Goal: Transaction & Acquisition: Purchase product/service

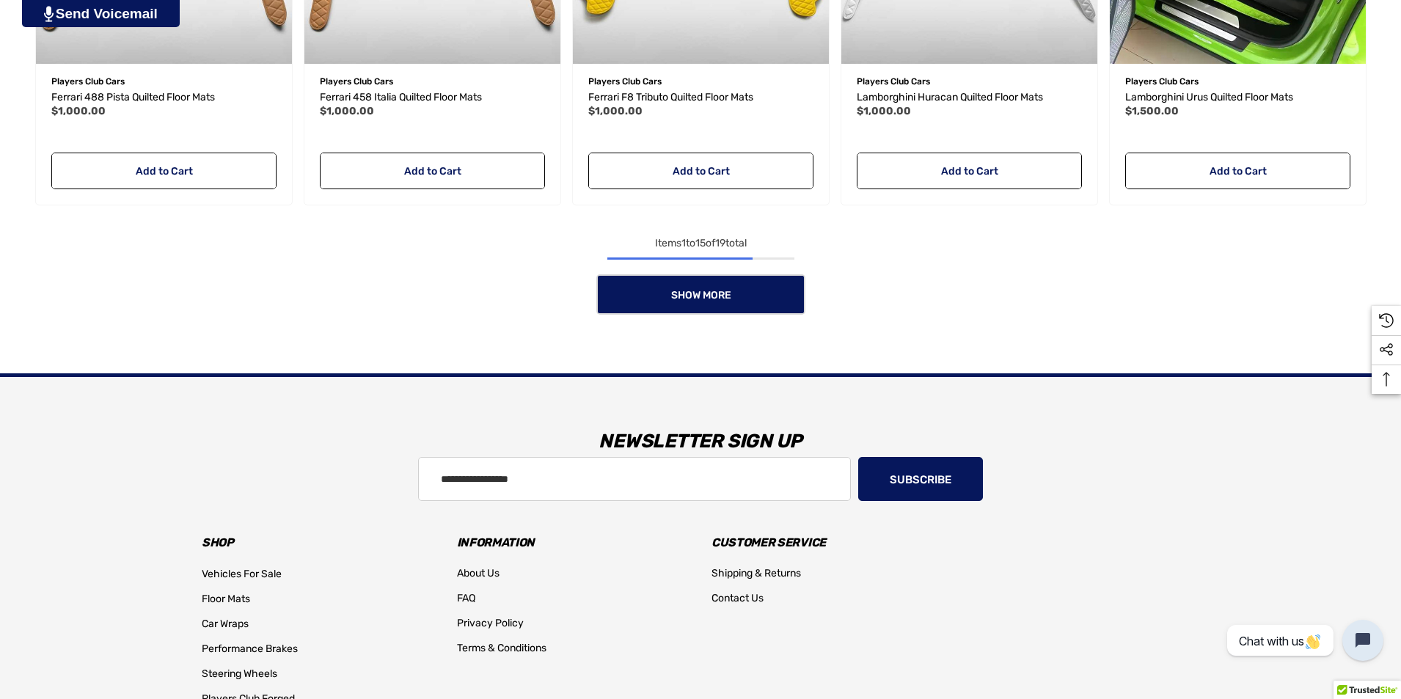
scroll to position [1467, 0]
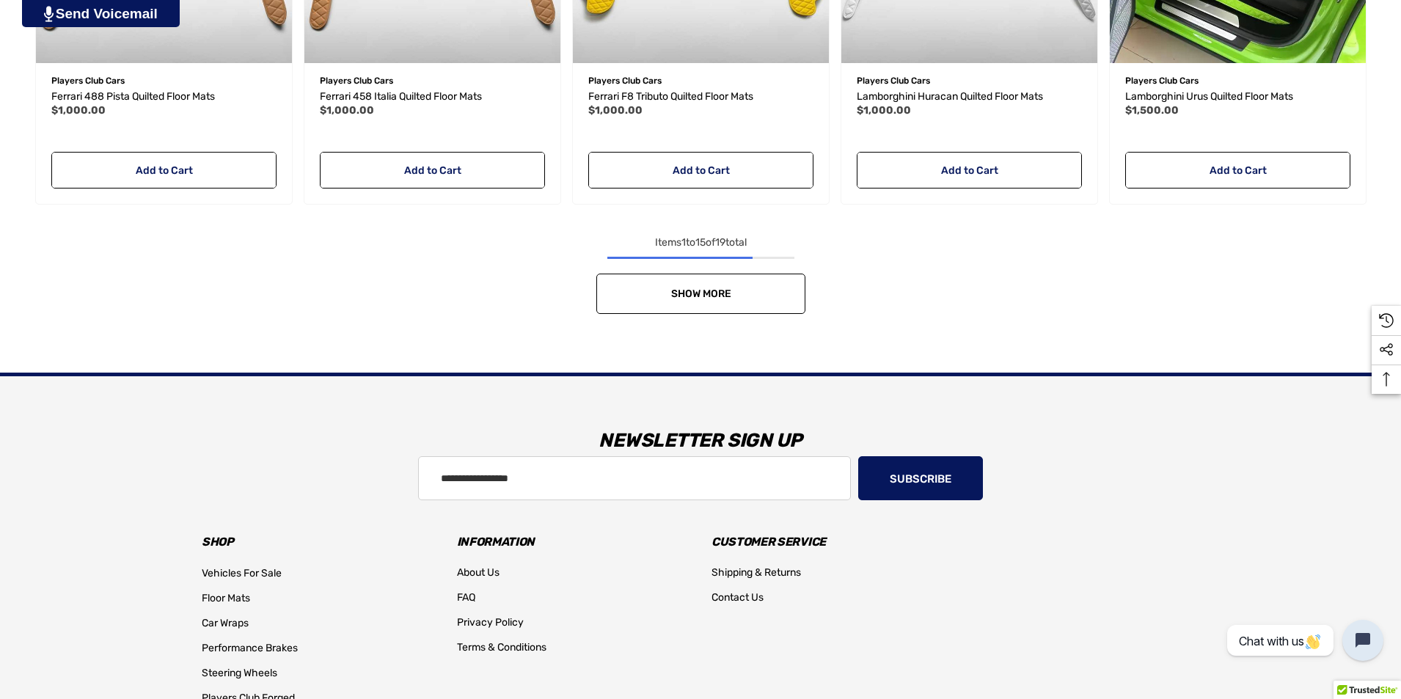
click at [700, 304] on link "Show More" at bounding box center [701, 294] width 209 height 40
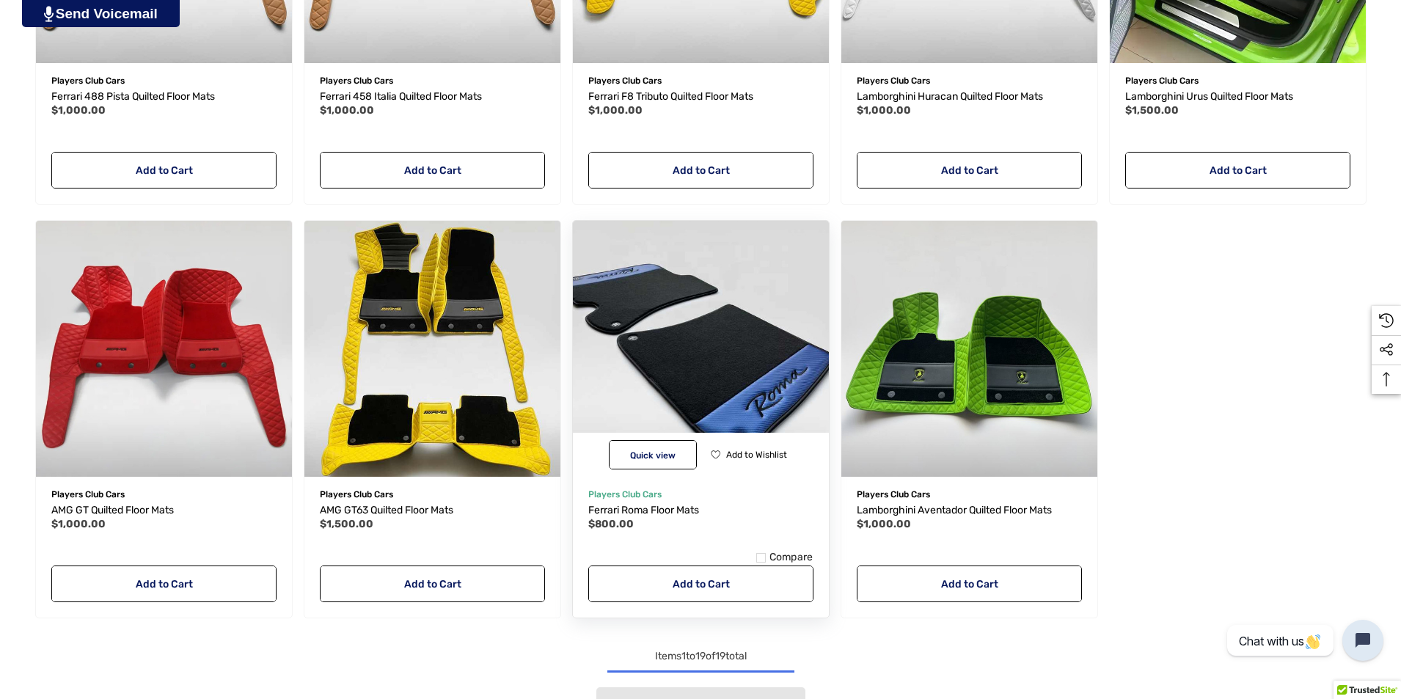
click at [698, 368] on img "Ferrari Roma Floor Mats,$800.00\a" at bounding box center [701, 349] width 282 height 282
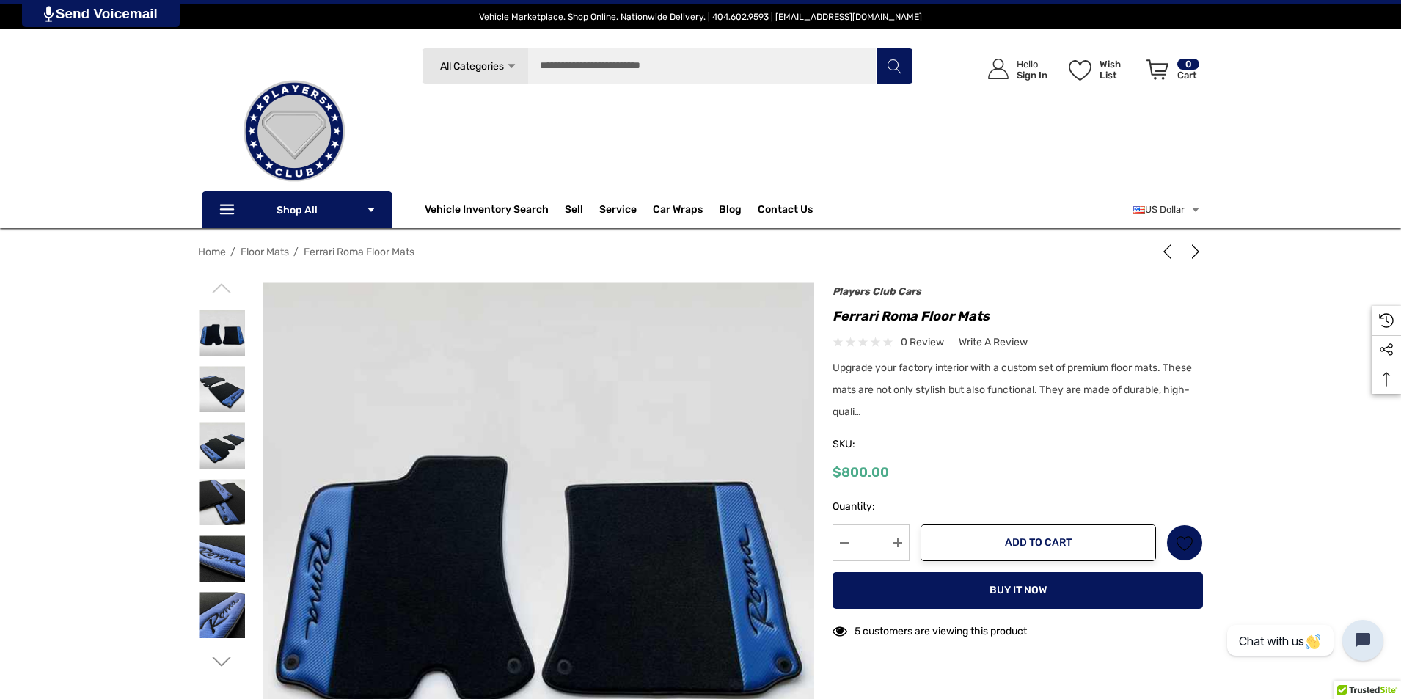
click at [865, 413] on div "Upgrade your factory interior with a custom set of premium floor mats. These ma…" at bounding box center [1018, 392] width 371 height 66
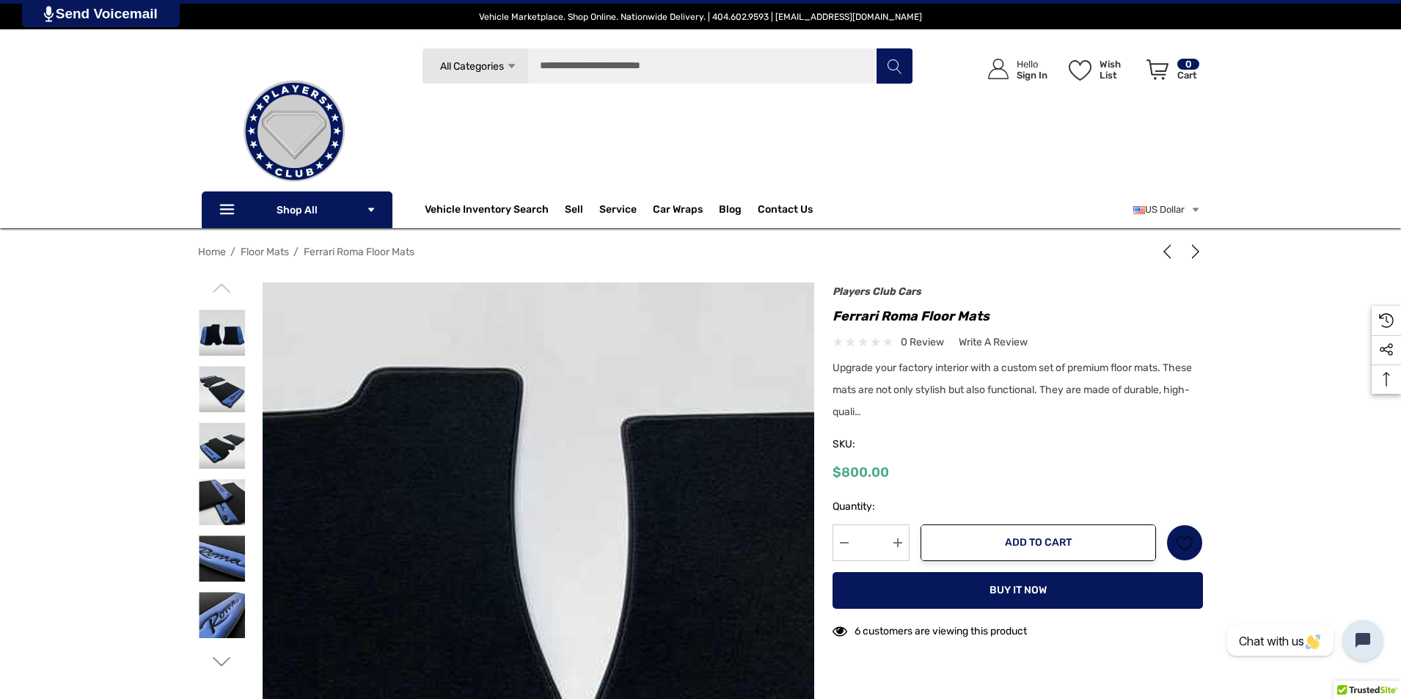
scroll to position [73, 0]
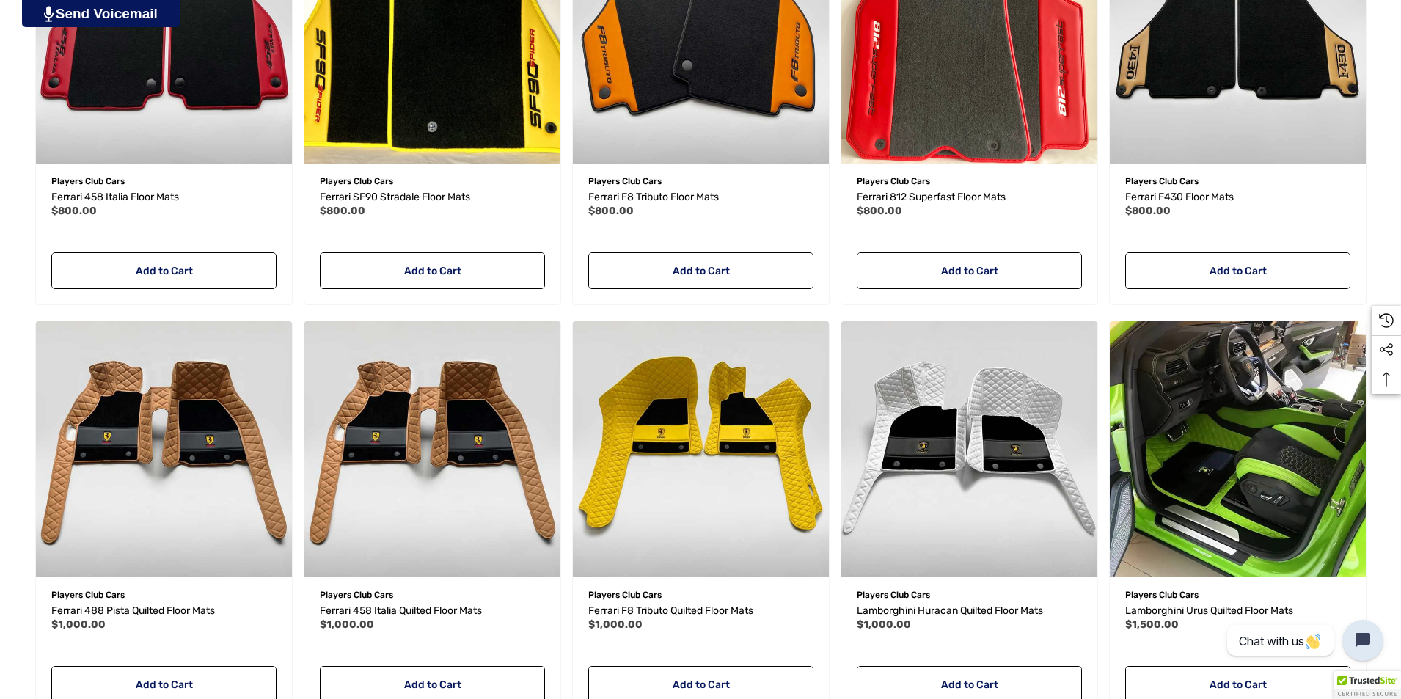
scroll to position [1174, 0]
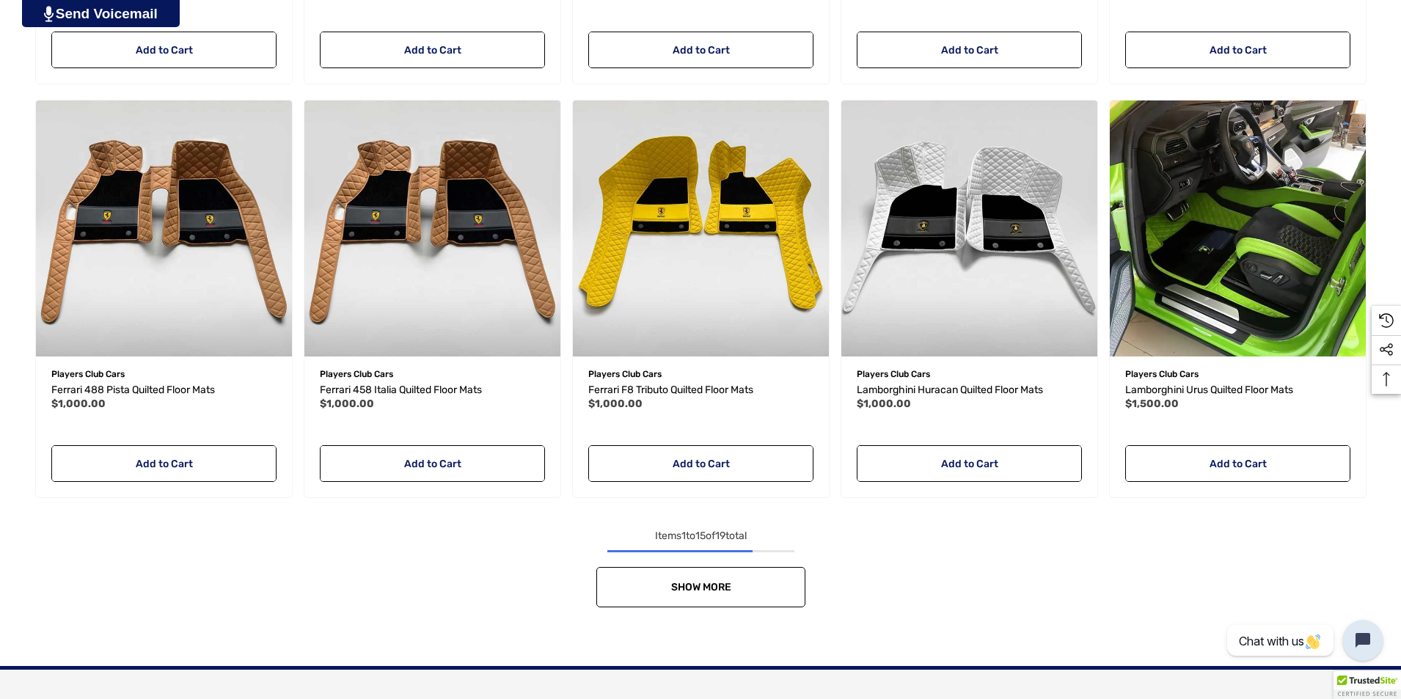
click at [665, 583] on link "Show More" at bounding box center [701, 587] width 209 height 40
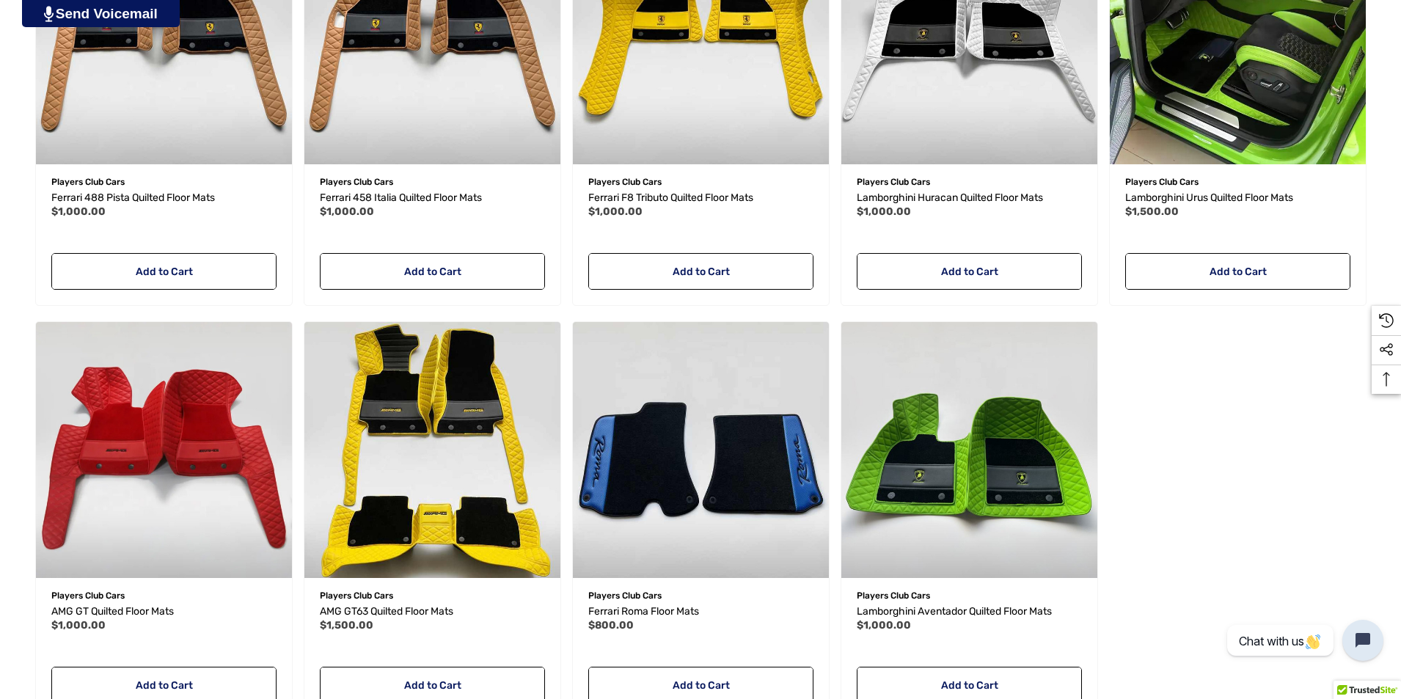
scroll to position [1688, 0]
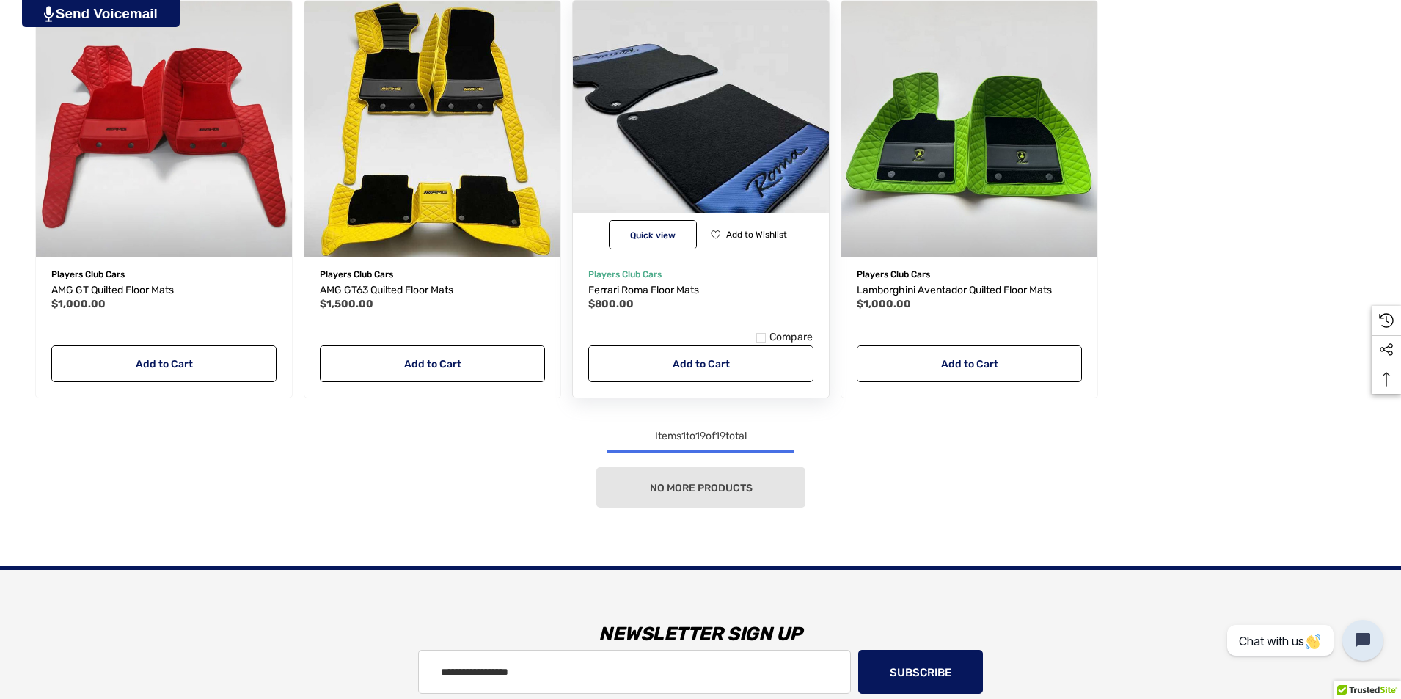
click at [682, 194] on img "Ferrari Roma Floor Mats,$800.00\a" at bounding box center [701, 129] width 282 height 282
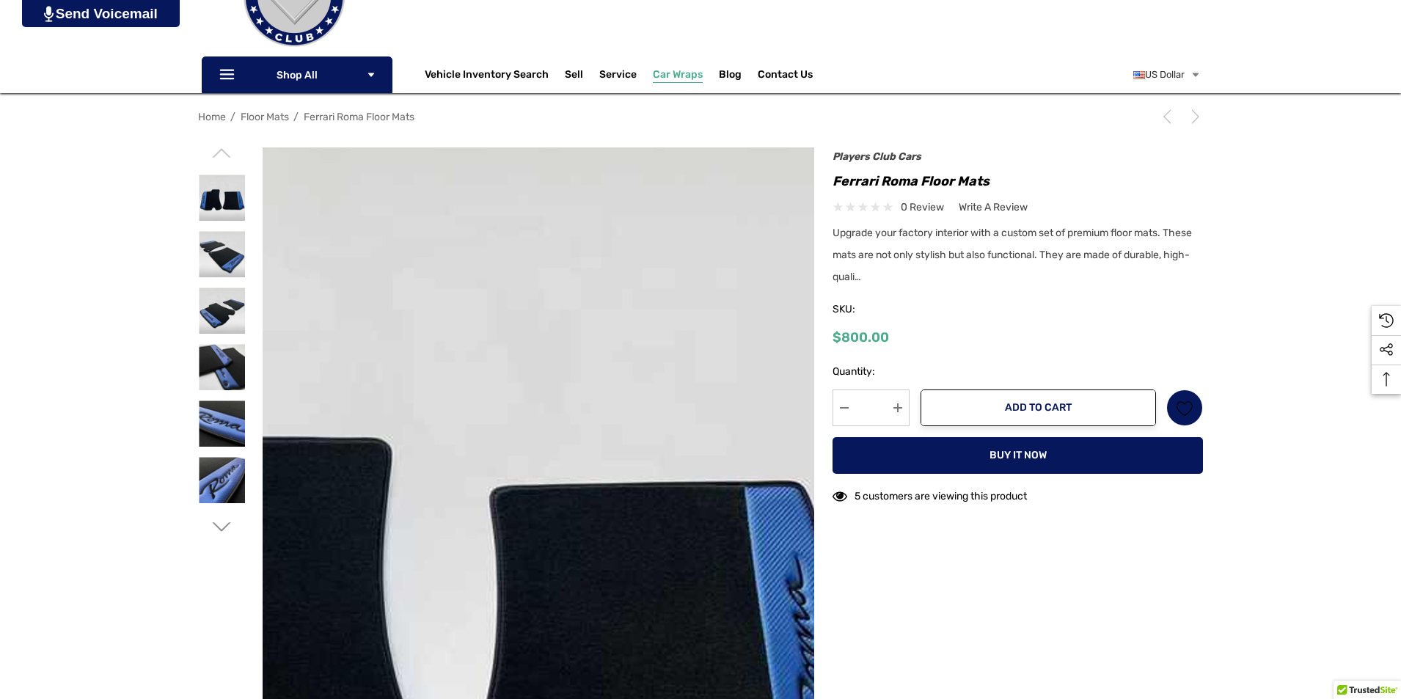
scroll to position [293, 0]
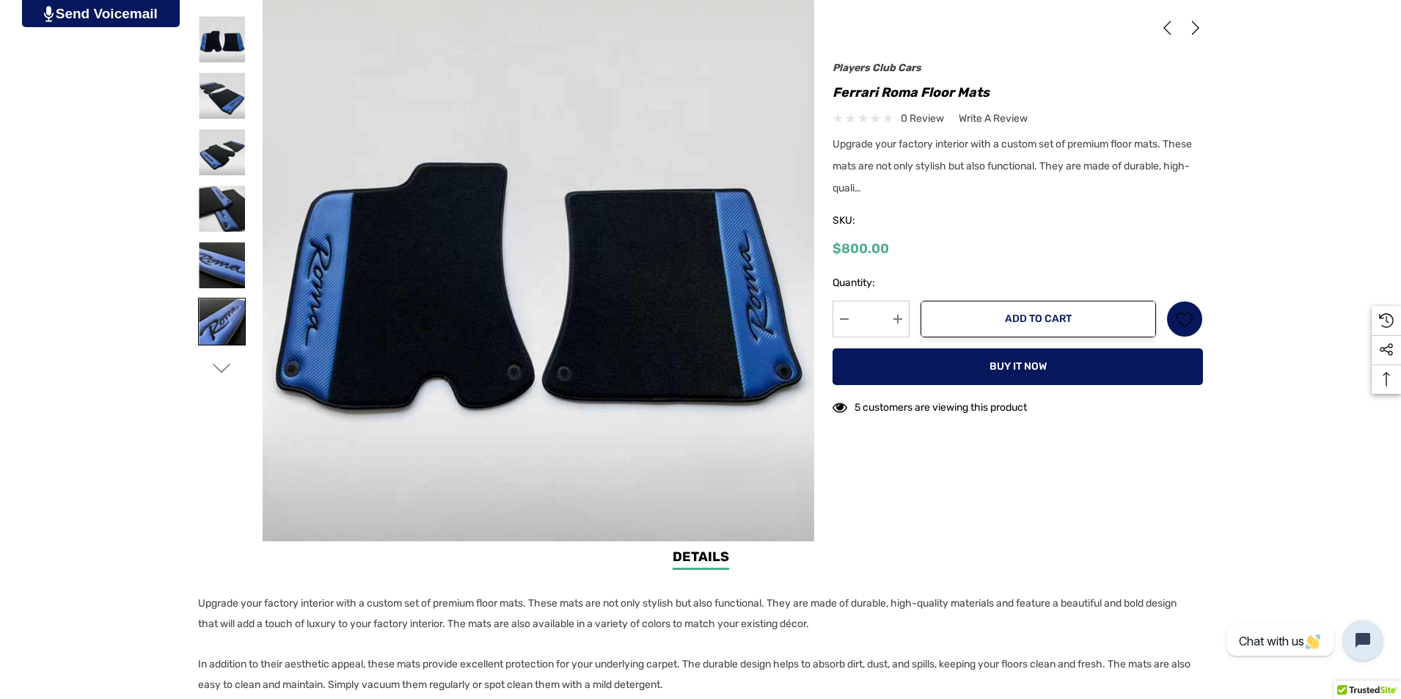
click at [221, 299] on img at bounding box center [222, 322] width 46 height 46
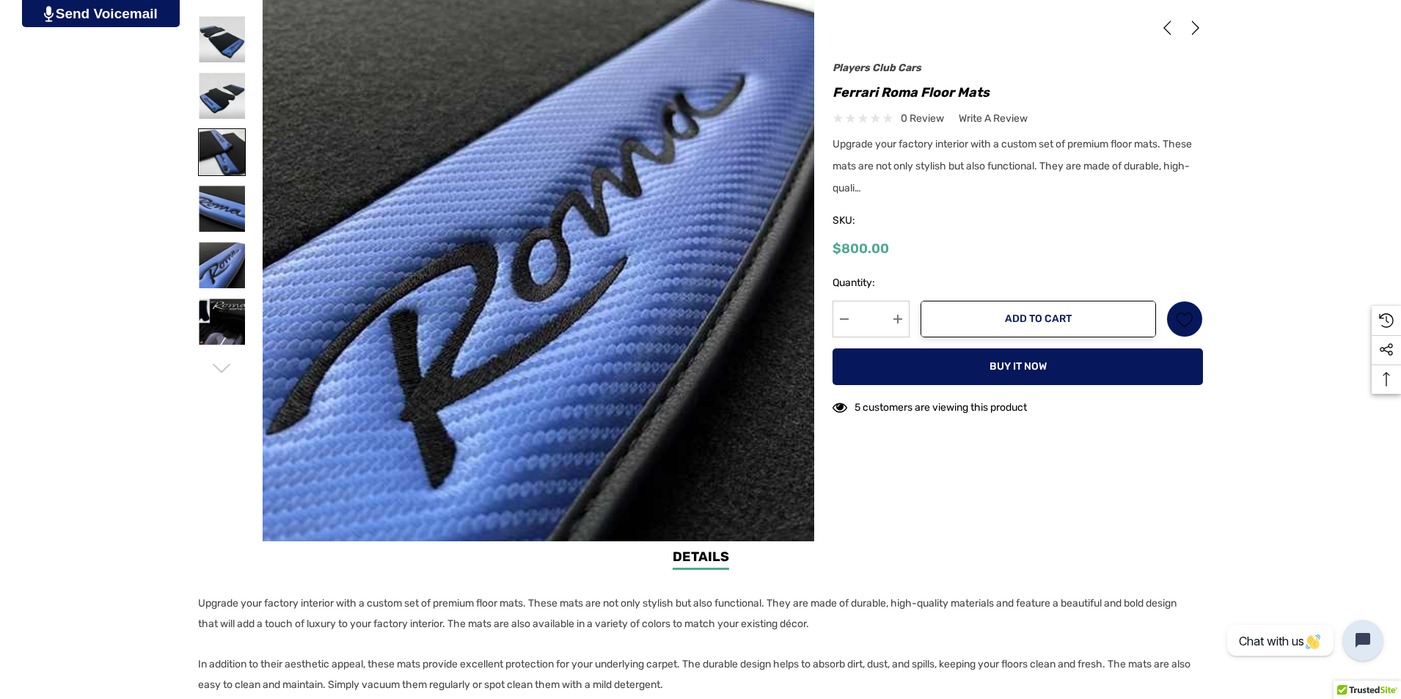
click at [233, 158] on img at bounding box center [222, 152] width 46 height 46
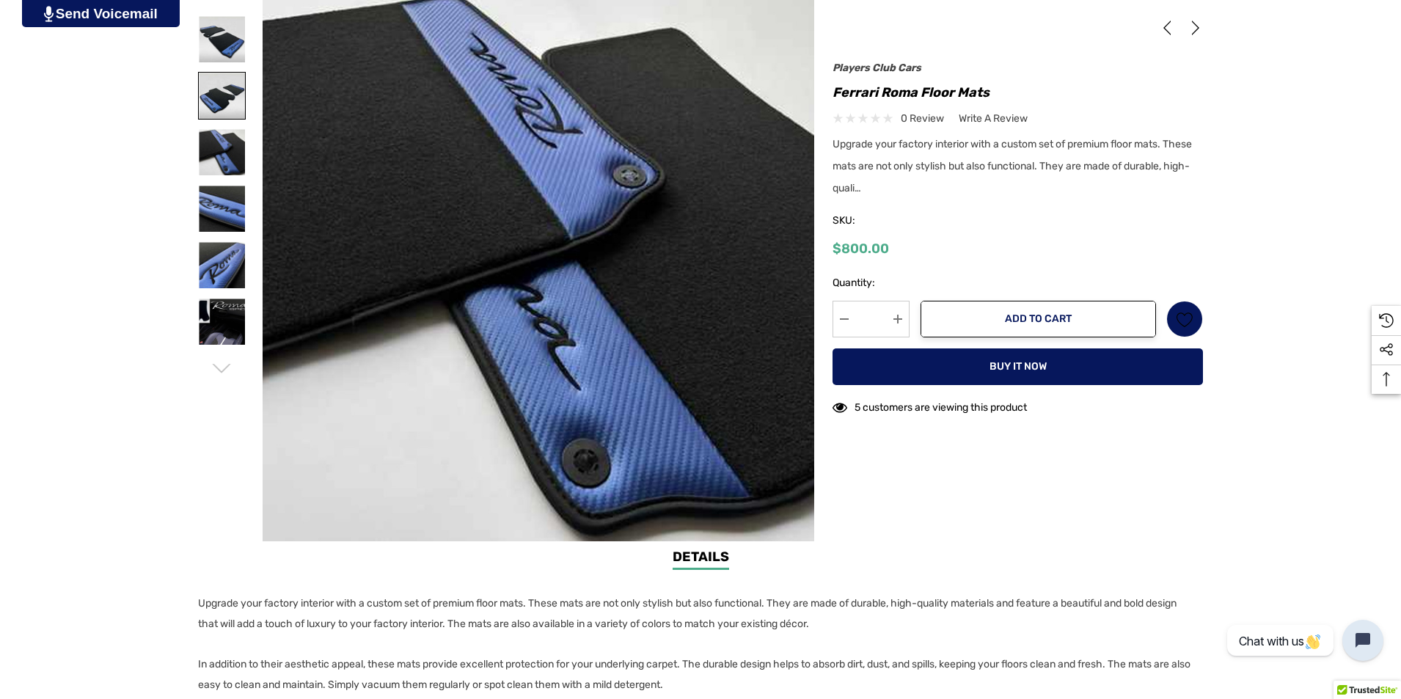
click at [220, 87] on img at bounding box center [222, 96] width 46 height 46
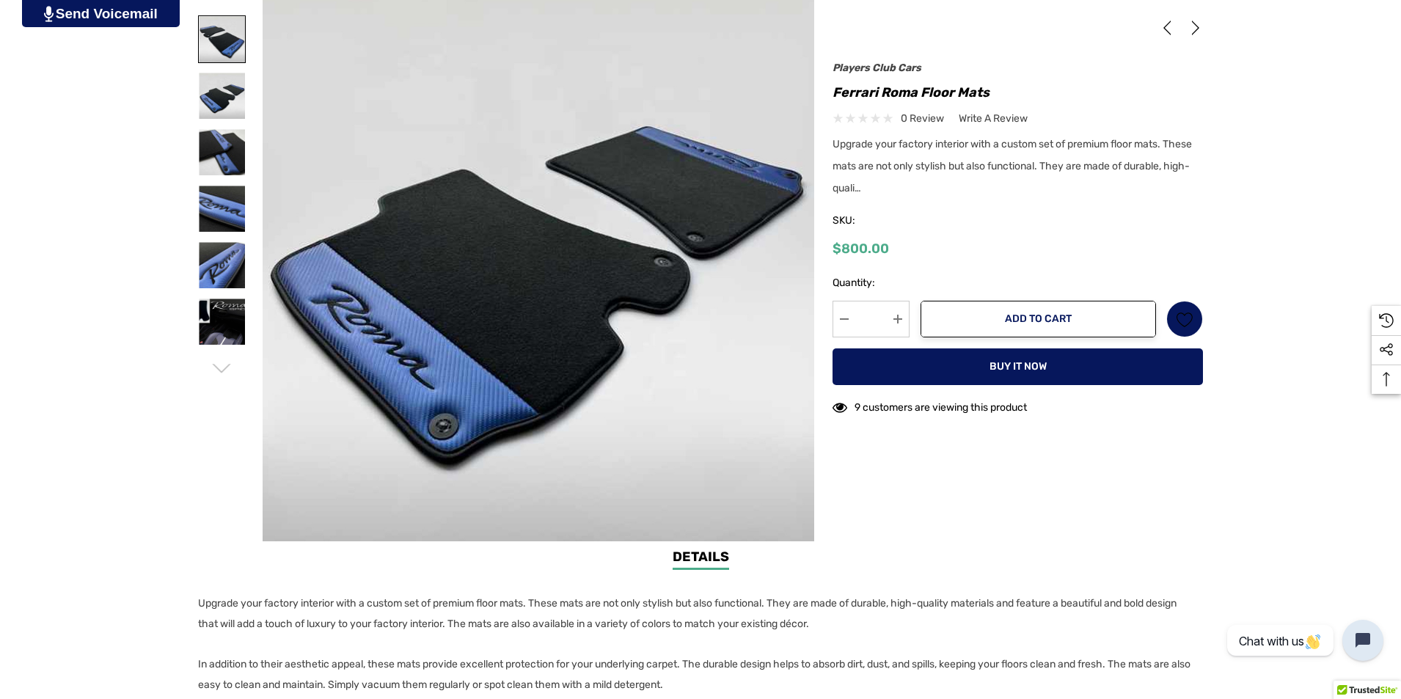
click at [219, 39] on img at bounding box center [222, 39] width 46 height 46
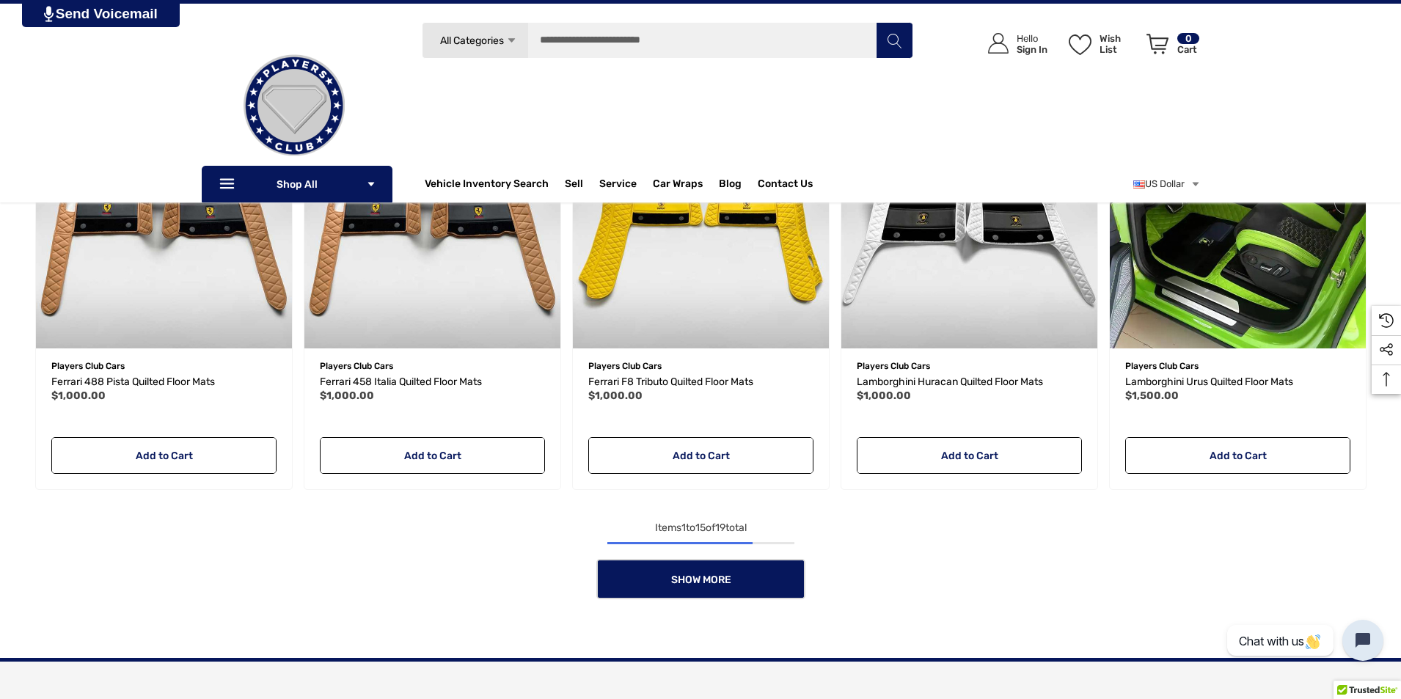
scroll to position [1150, 0]
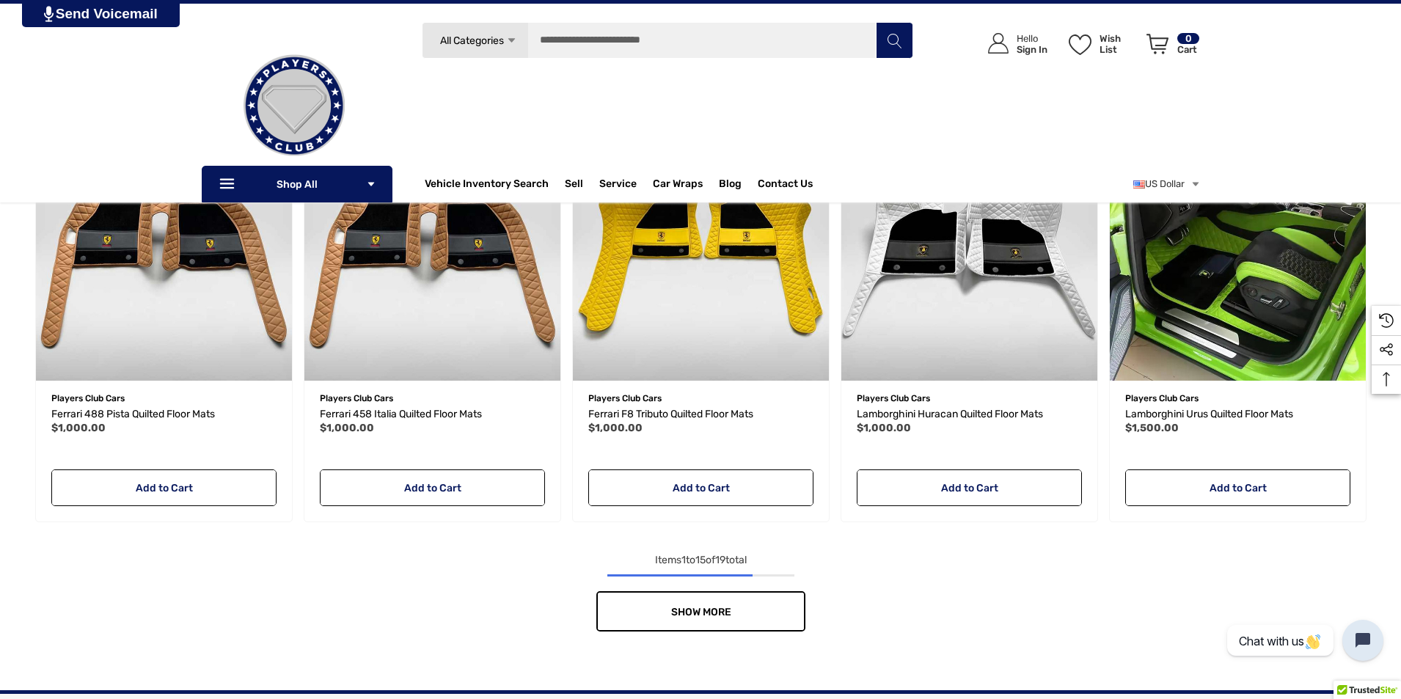
click at [751, 611] on link "Show More" at bounding box center [701, 611] width 209 height 40
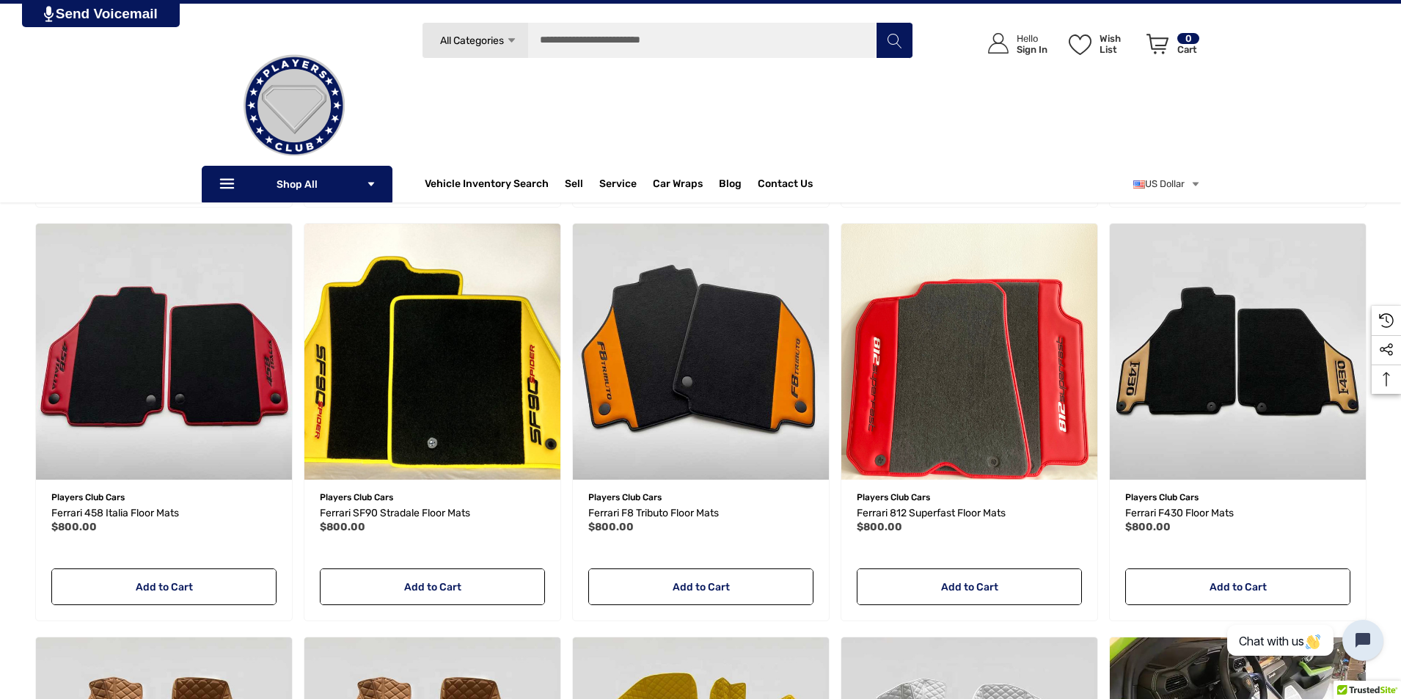
scroll to position [636, 0]
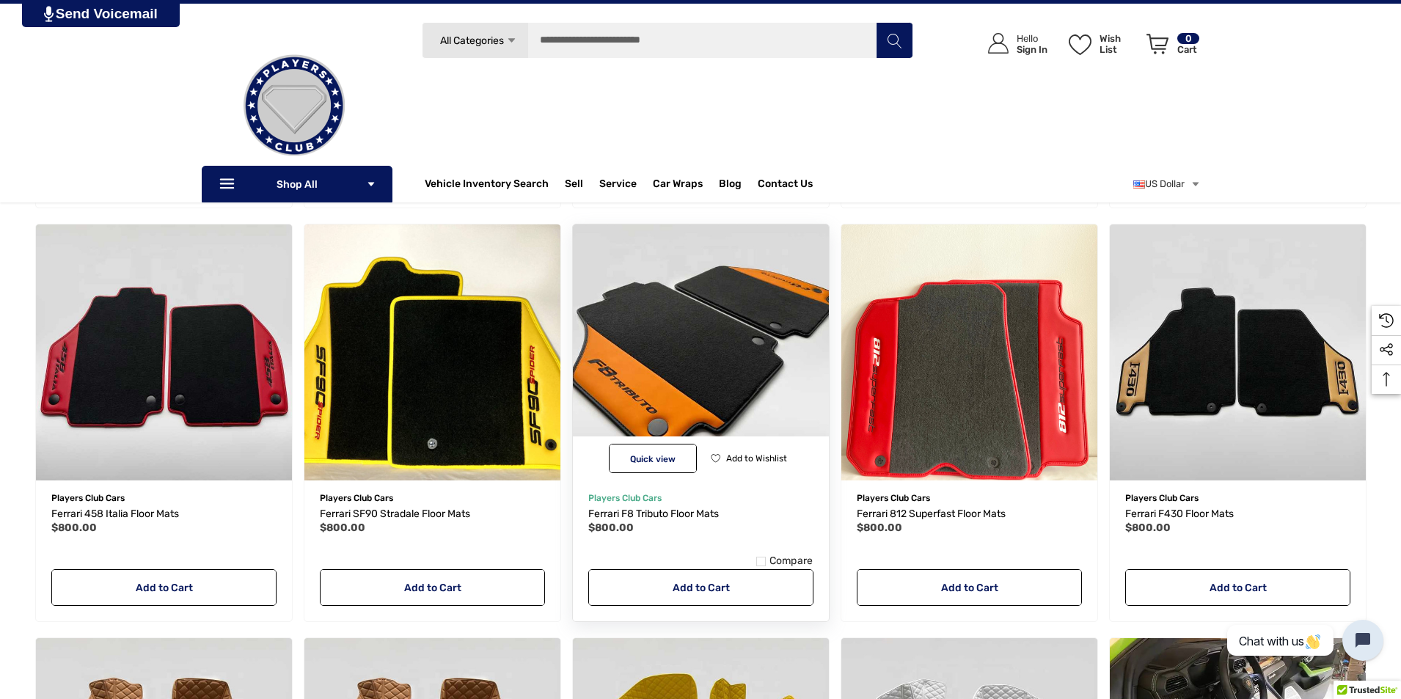
click at [740, 334] on img "Ferrari F8 Tributo Floor Mats,$800.00\a" at bounding box center [701, 352] width 282 height 282
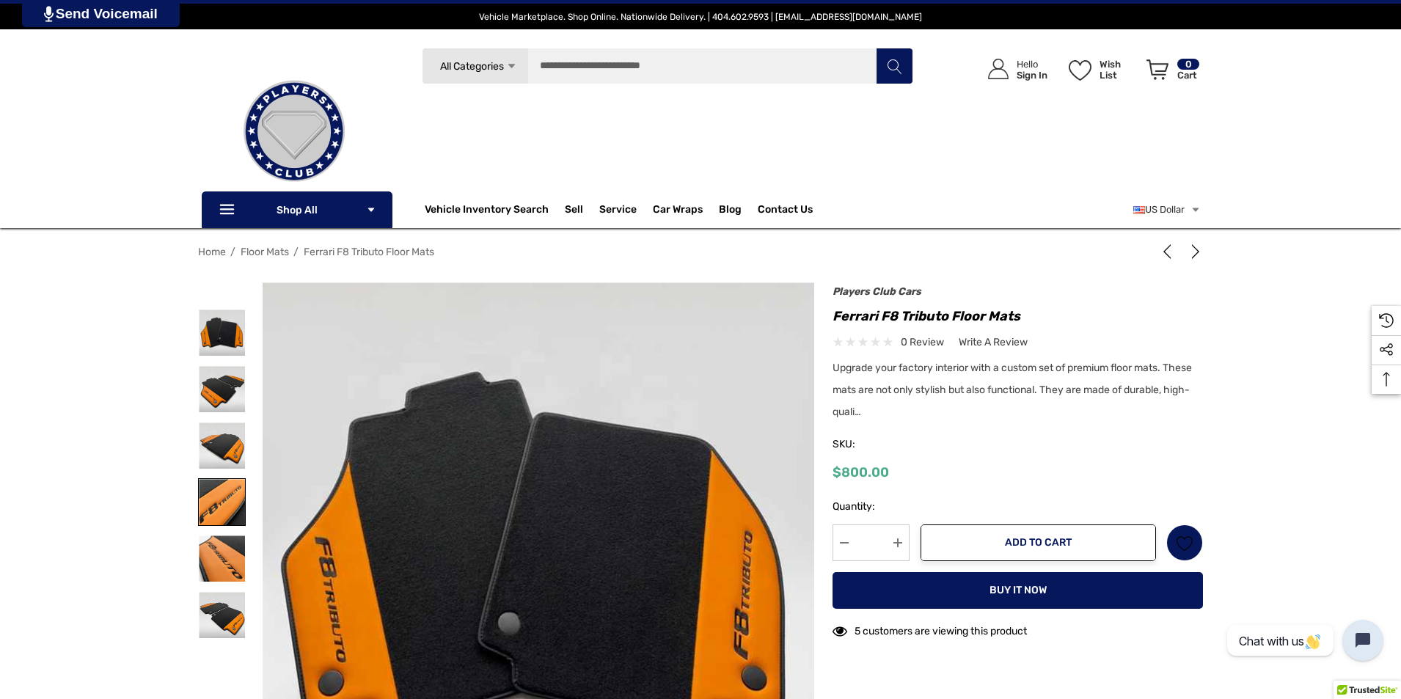
click at [205, 504] on img at bounding box center [222, 502] width 46 height 46
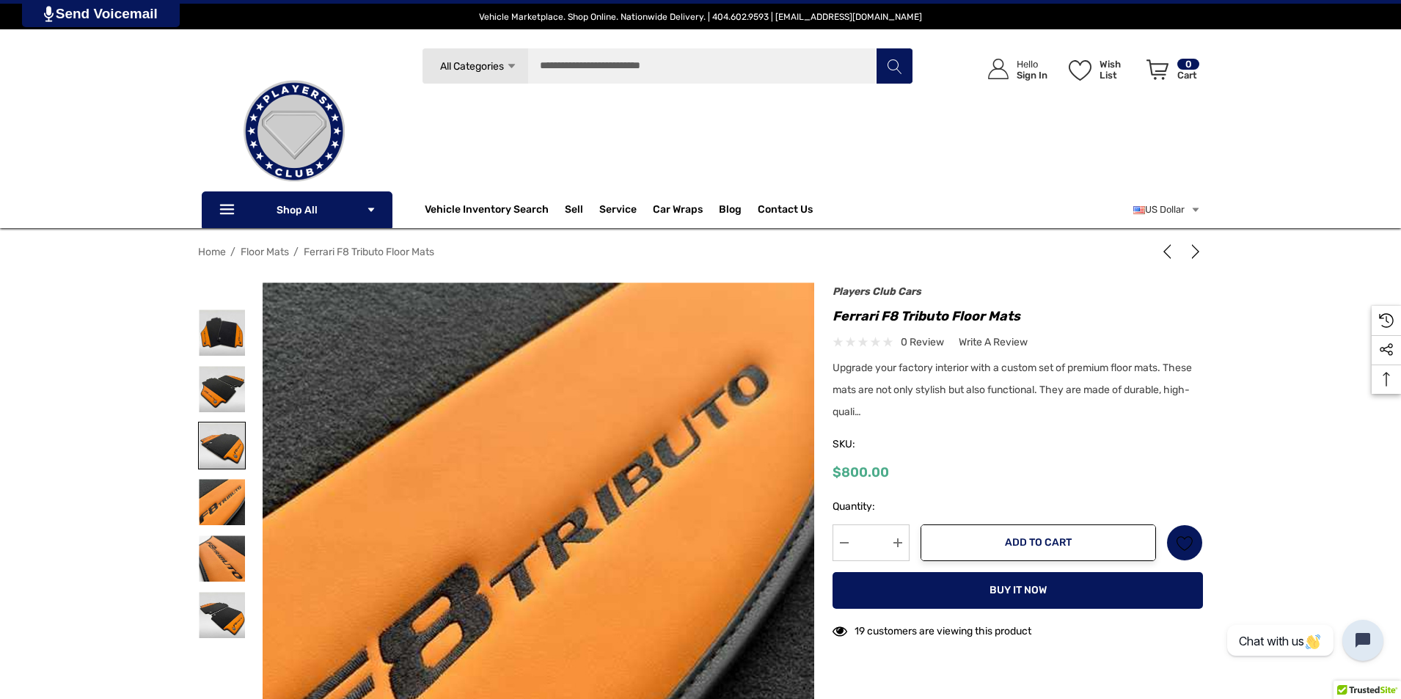
click at [228, 450] on img at bounding box center [222, 446] width 46 height 46
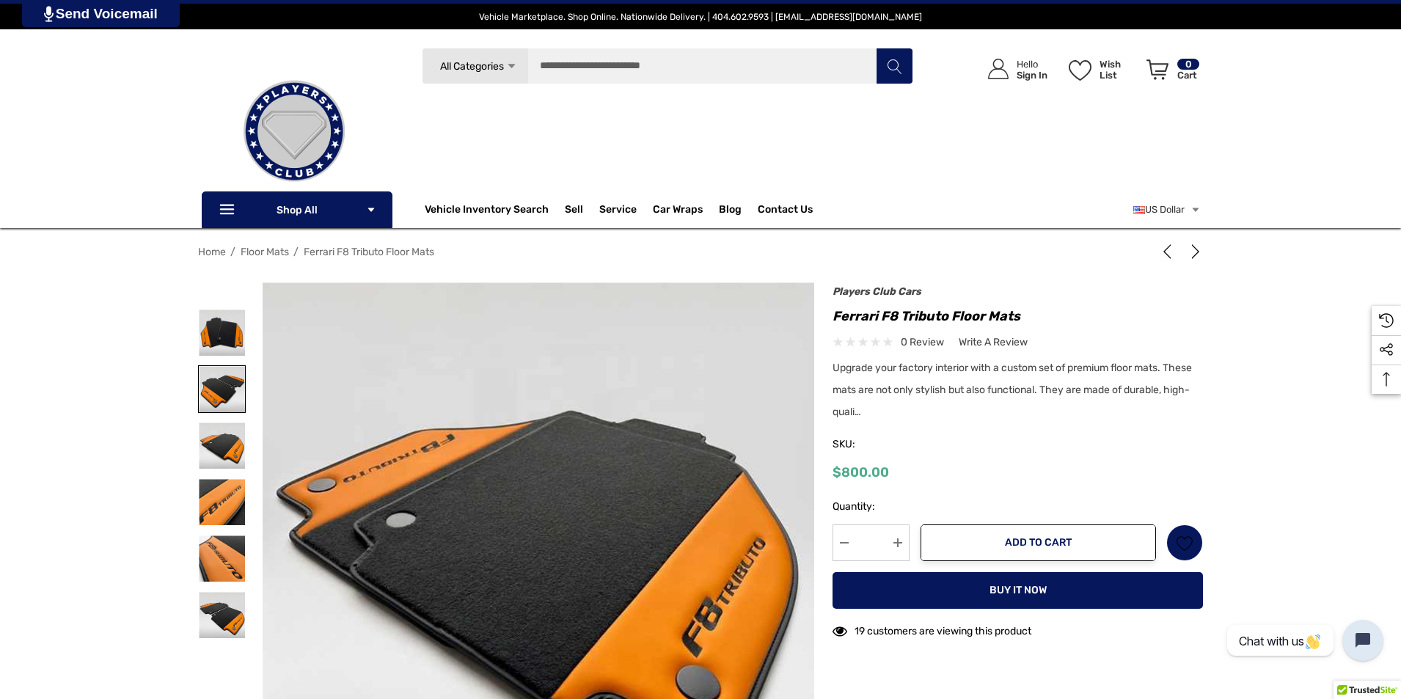
click at [227, 385] on img at bounding box center [222, 389] width 46 height 46
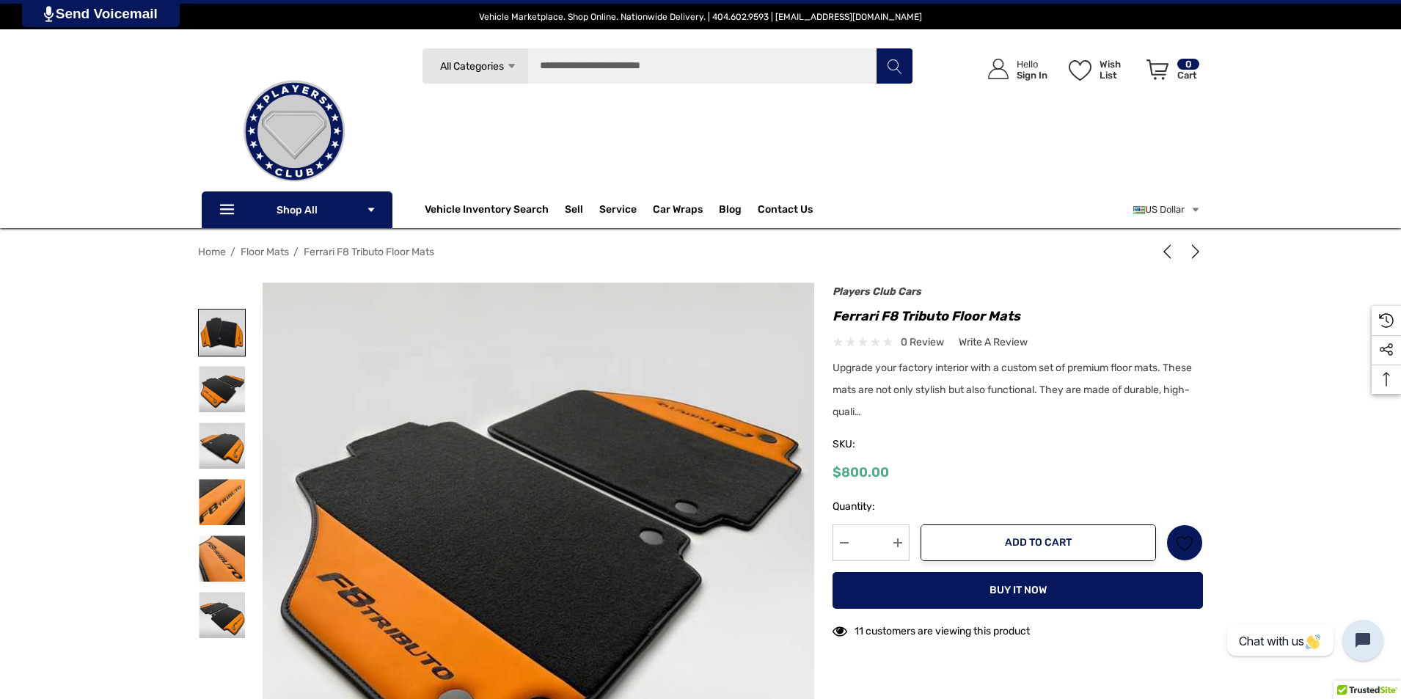
click at [222, 339] on img at bounding box center [222, 333] width 46 height 46
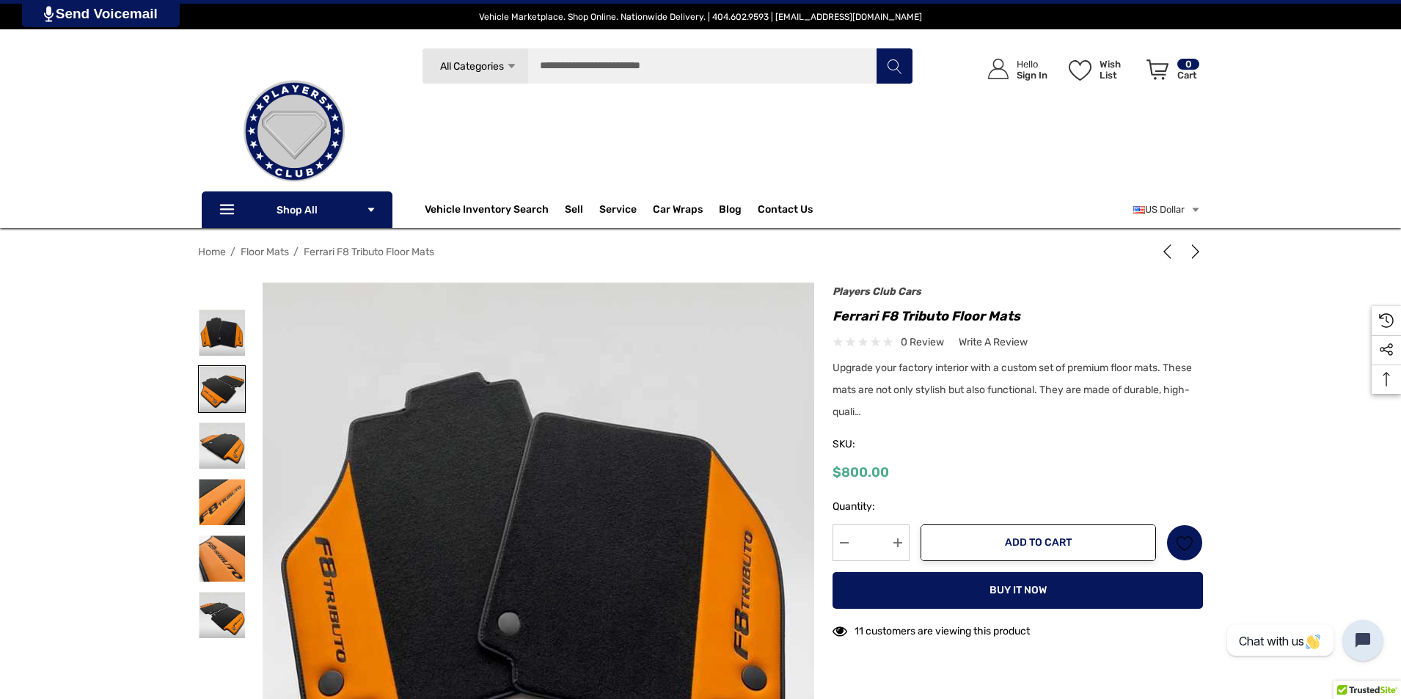
click at [224, 387] on img at bounding box center [222, 389] width 46 height 46
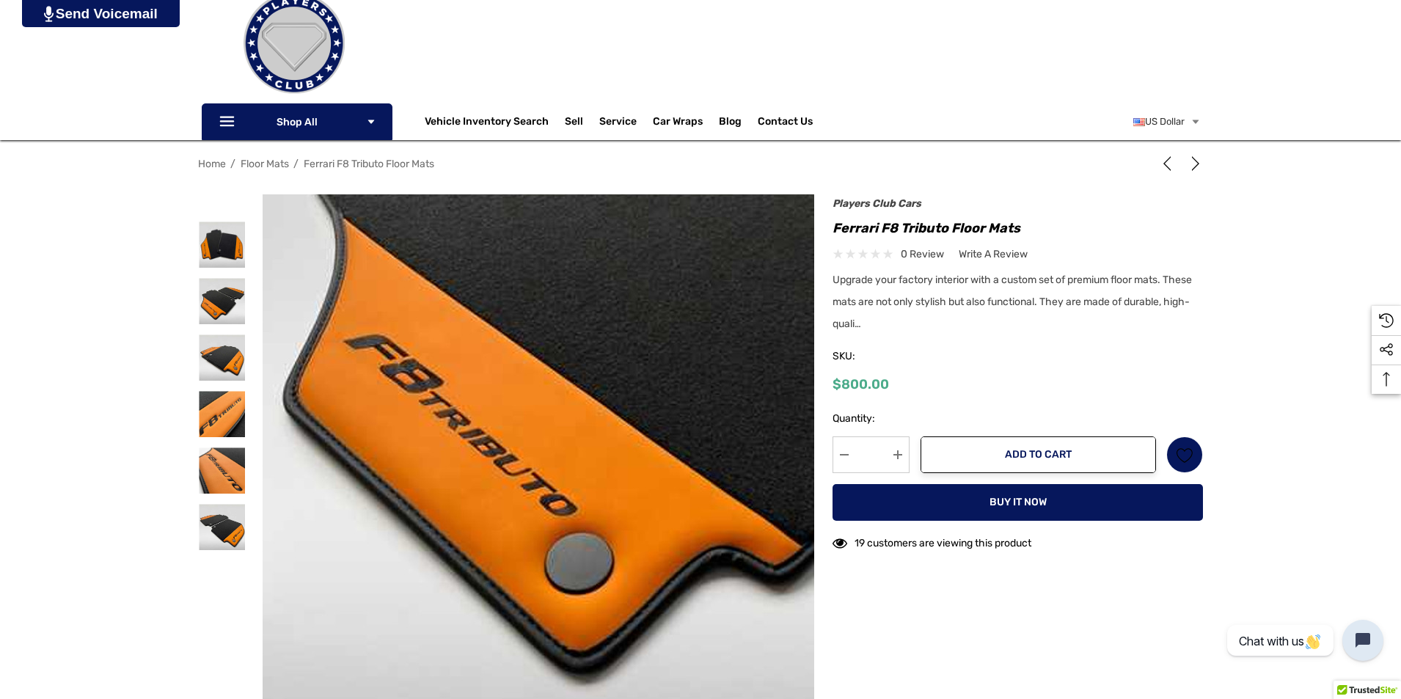
scroll to position [220, 0]
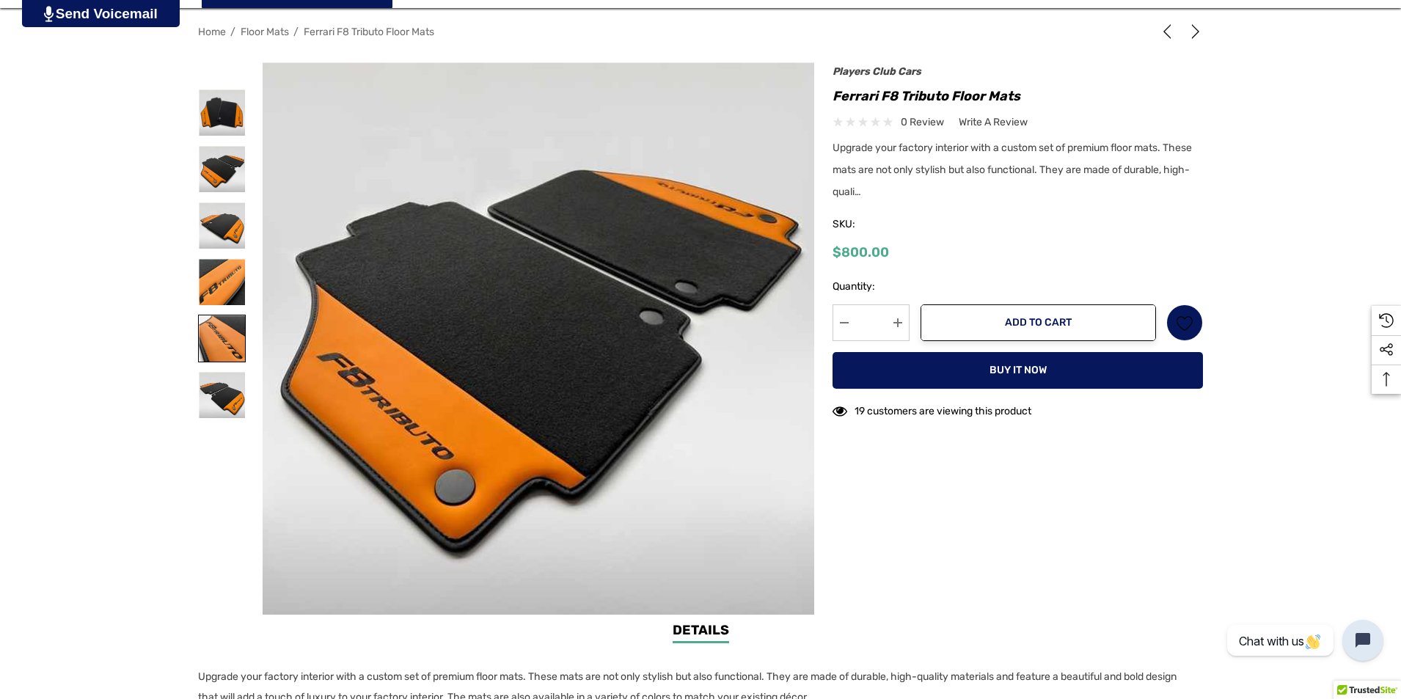
click at [216, 344] on img at bounding box center [222, 338] width 46 height 46
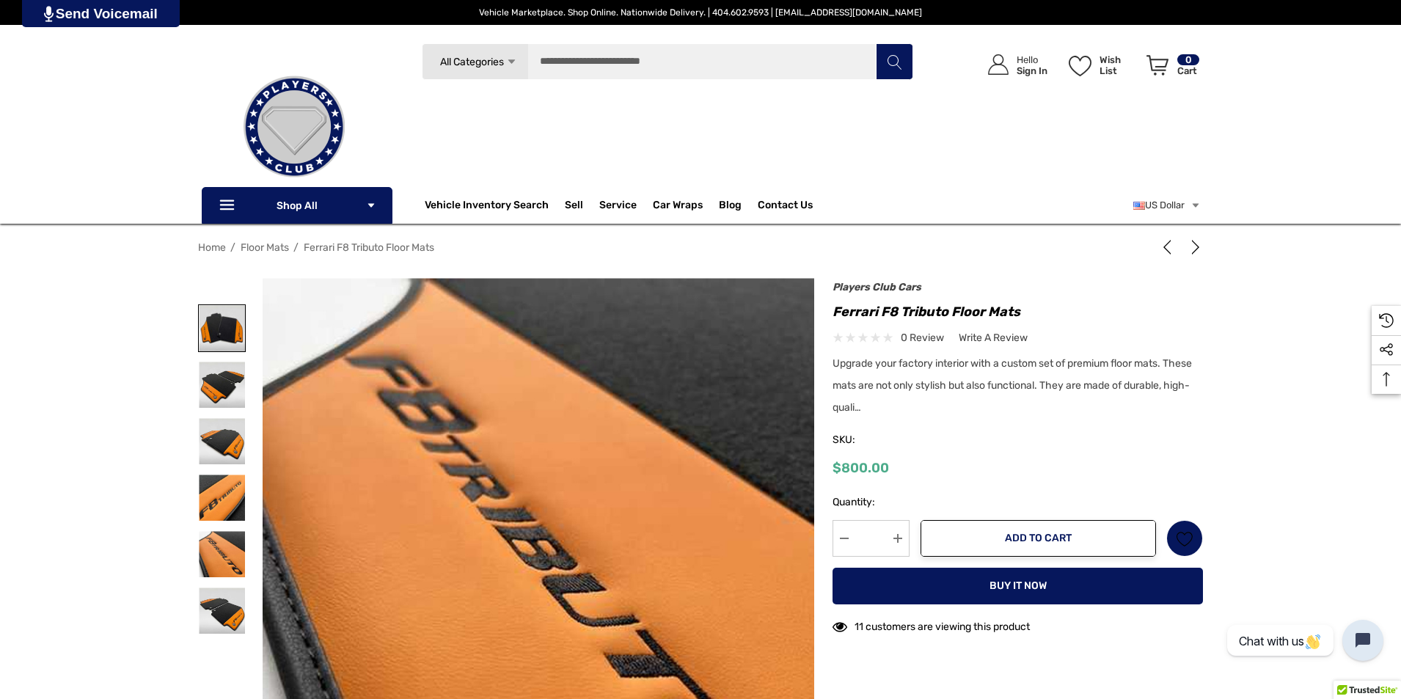
scroll to position [0, 0]
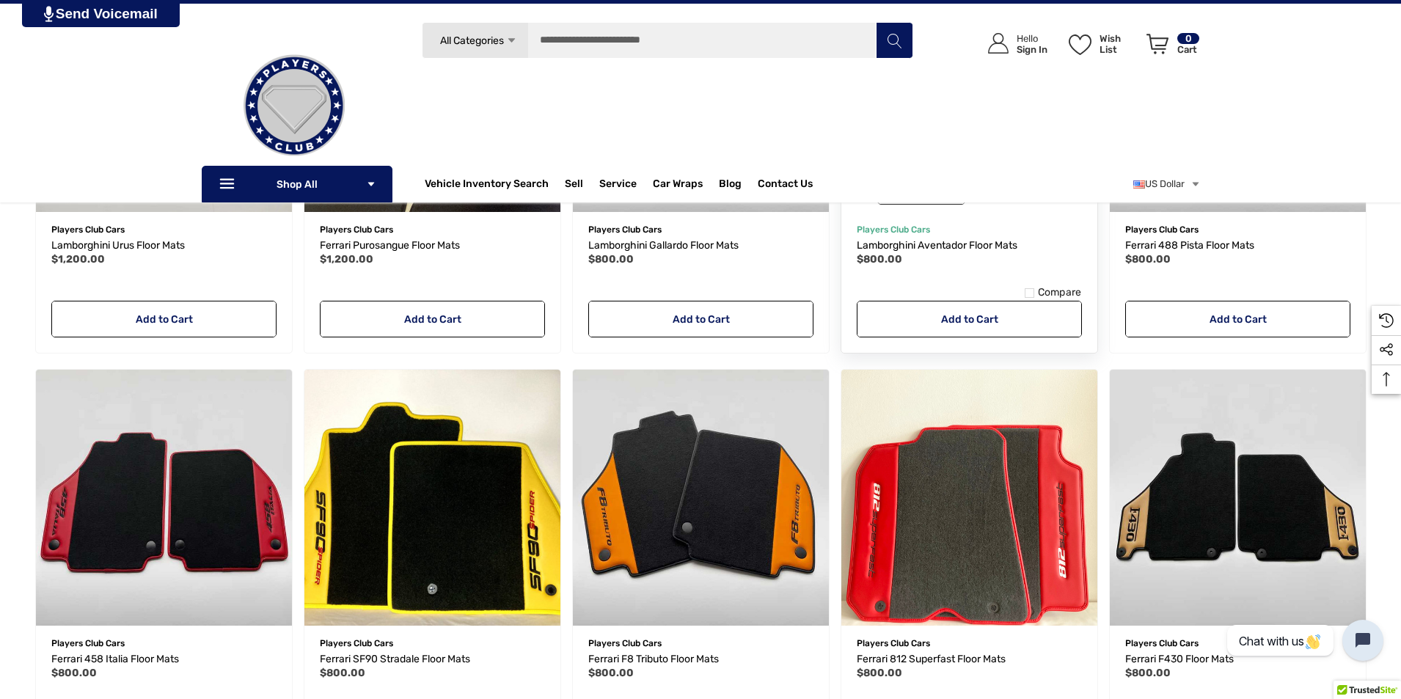
scroll to position [489, 0]
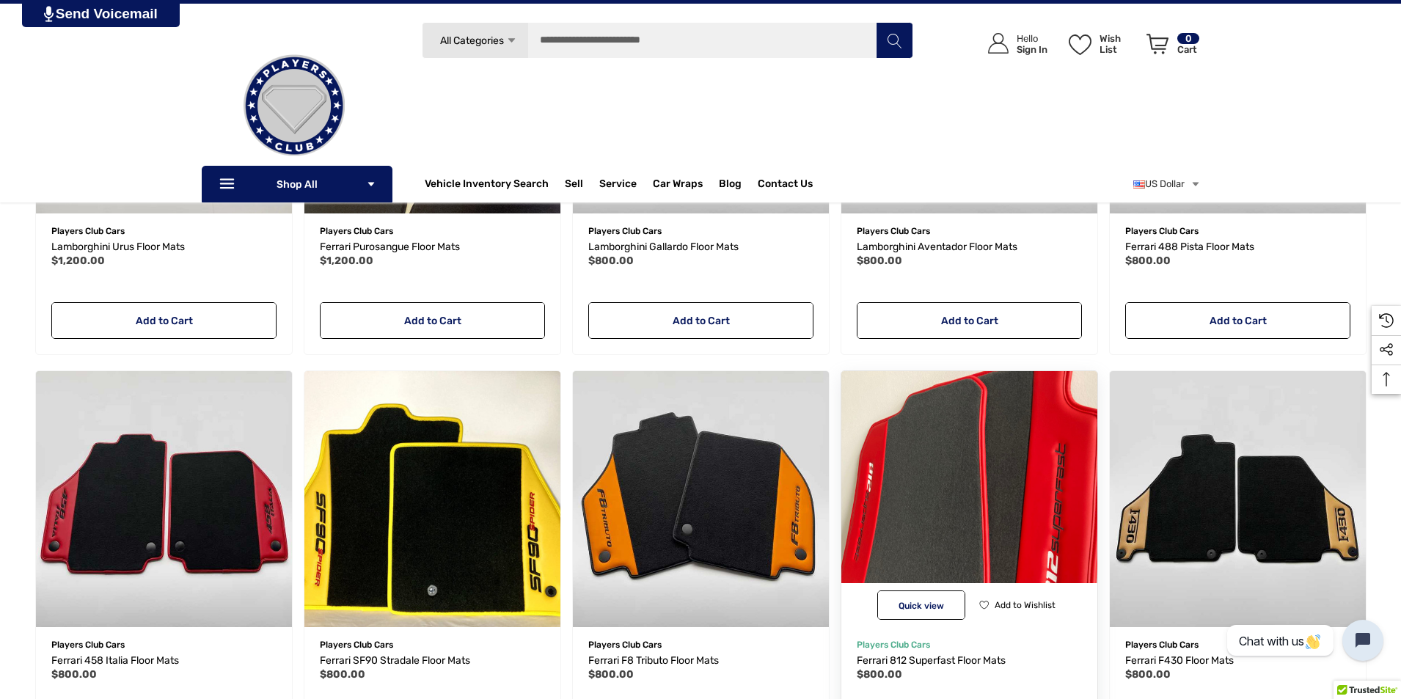
click at [956, 535] on img "Ferrari 812 Superfast Floor Mats,$800.00\a" at bounding box center [969, 499] width 282 height 282
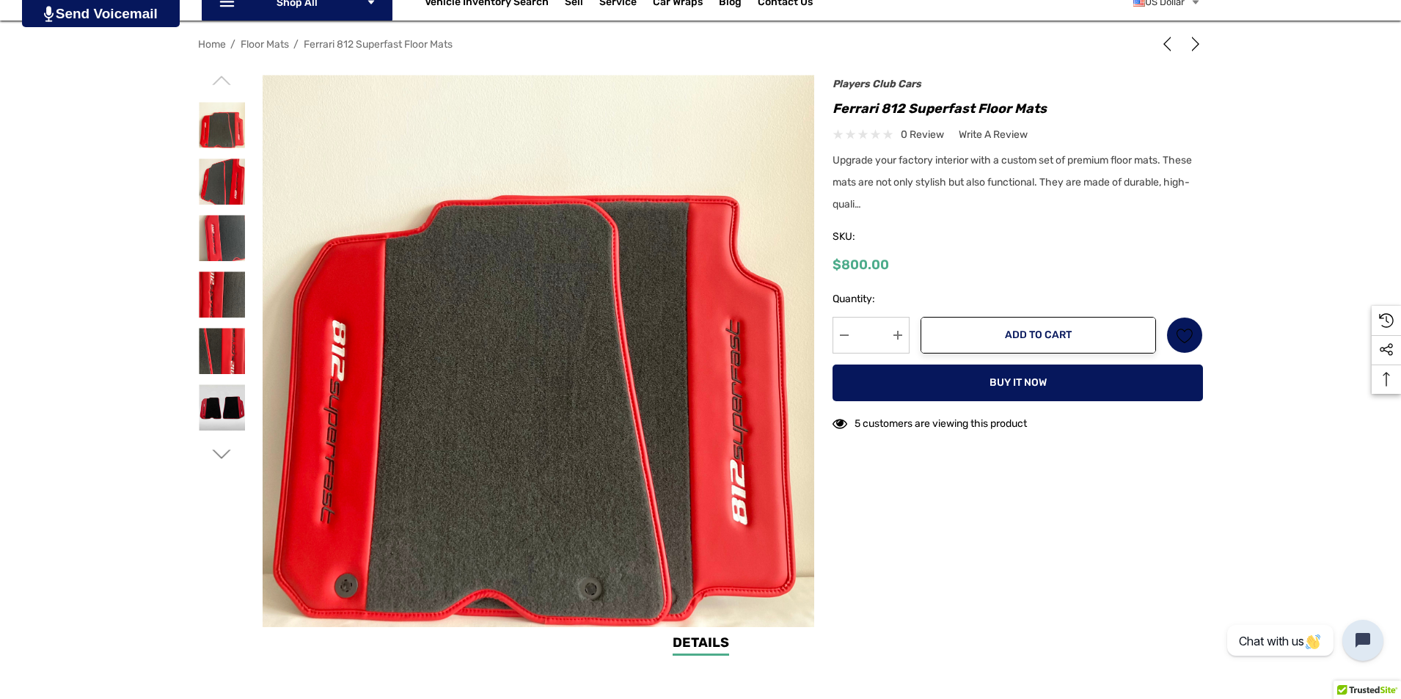
scroll to position [220, 0]
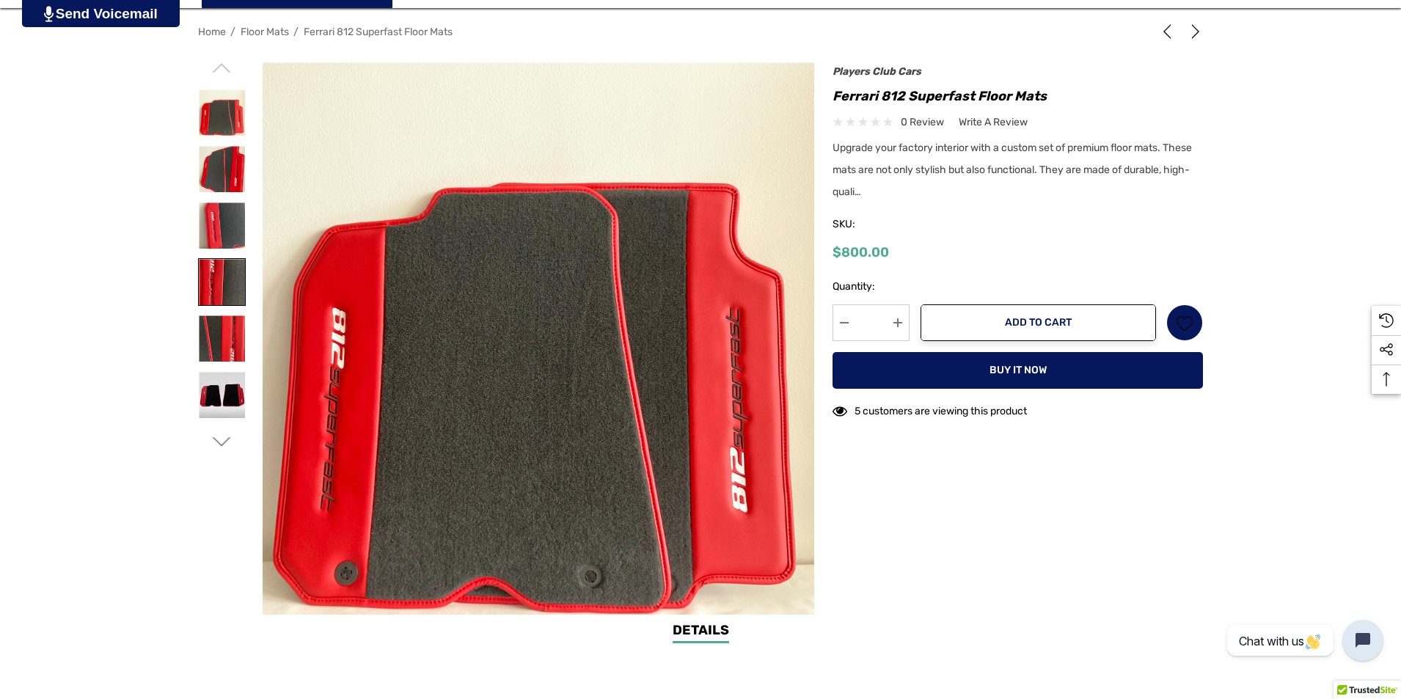
click at [208, 280] on img at bounding box center [222, 282] width 46 height 46
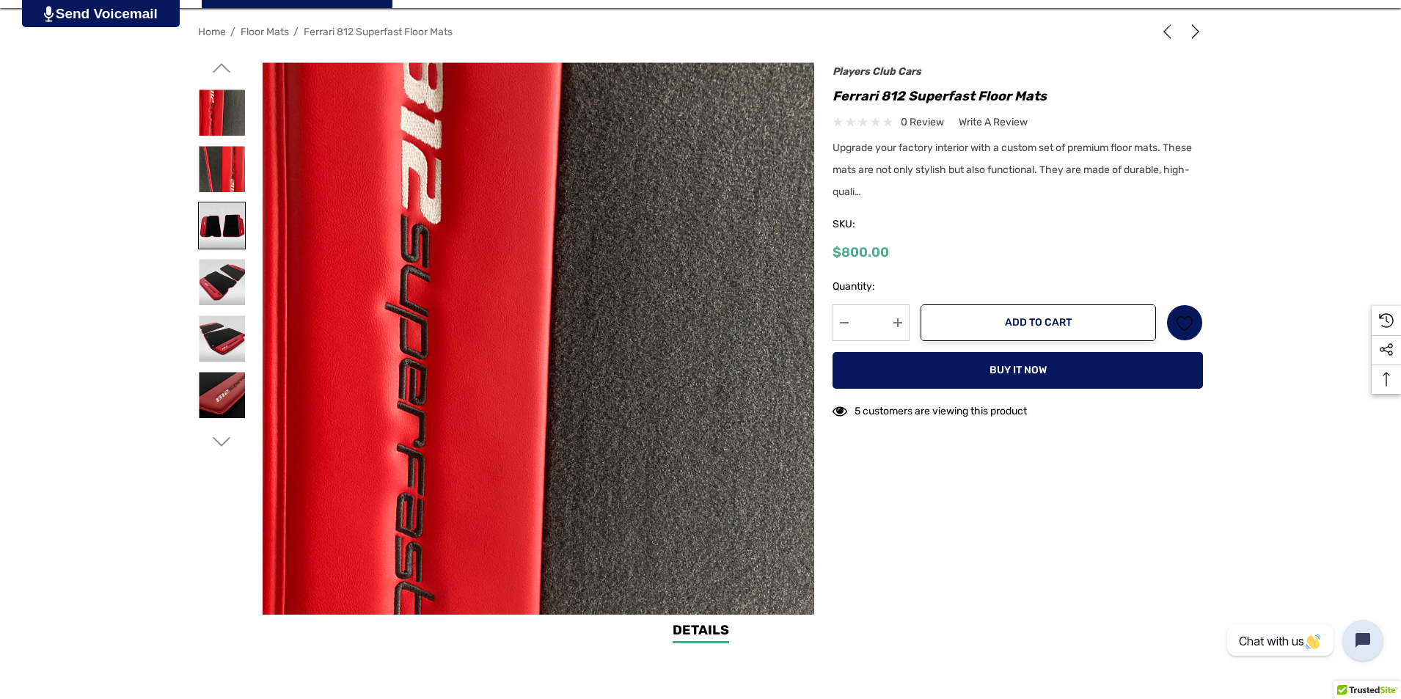
click at [216, 208] on img at bounding box center [222, 226] width 46 height 46
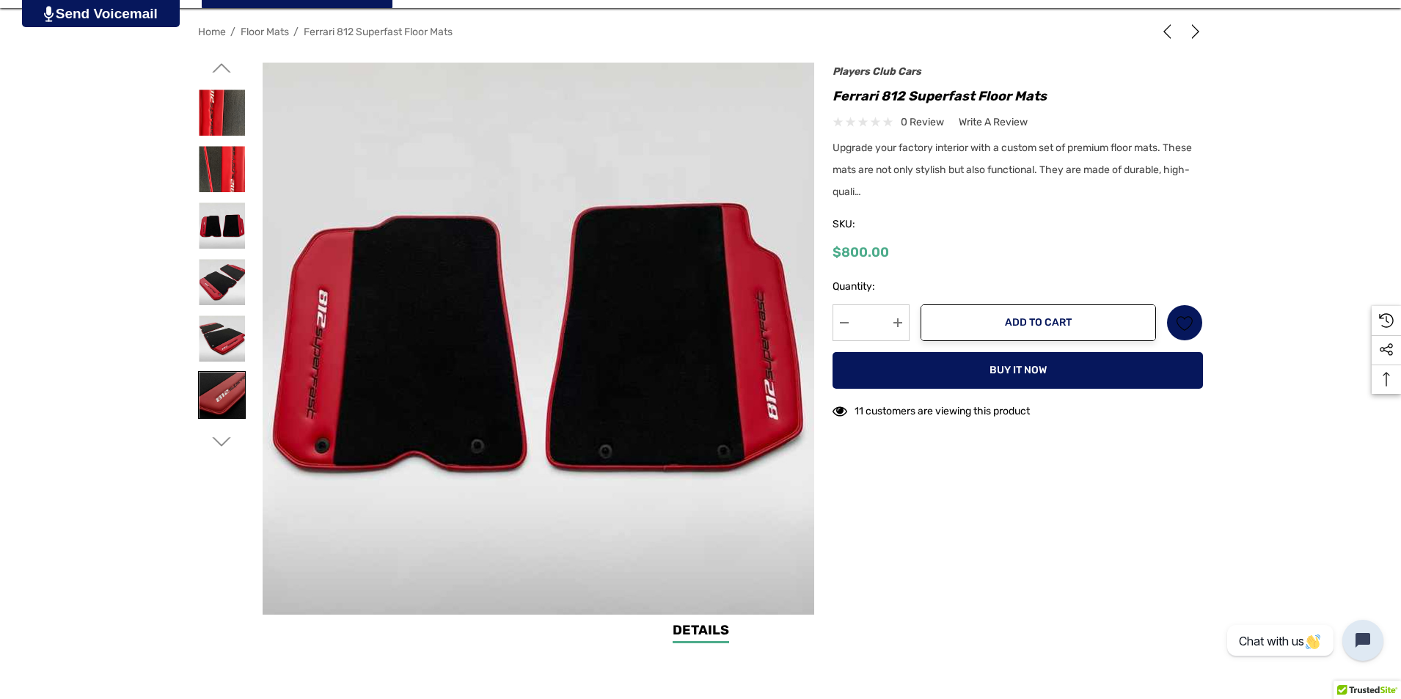
click at [223, 400] on img at bounding box center [222, 395] width 46 height 46
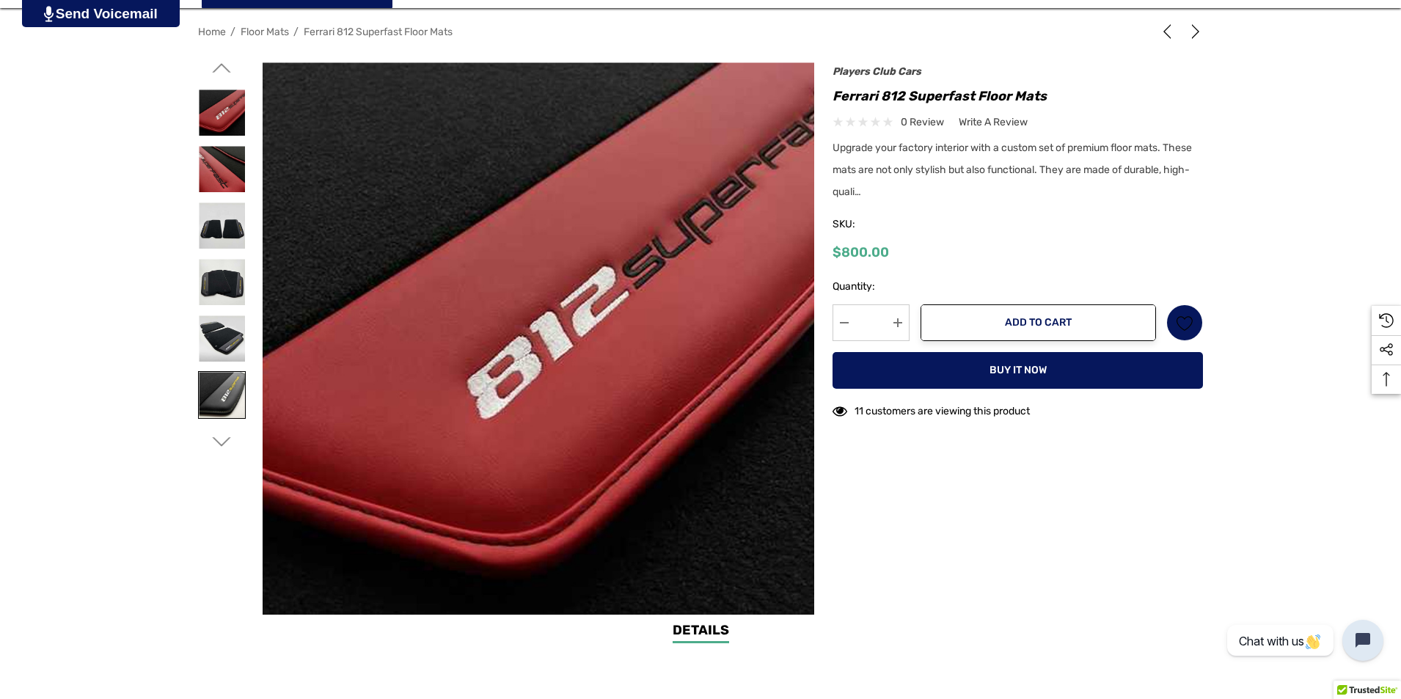
click at [222, 388] on img at bounding box center [222, 395] width 46 height 46
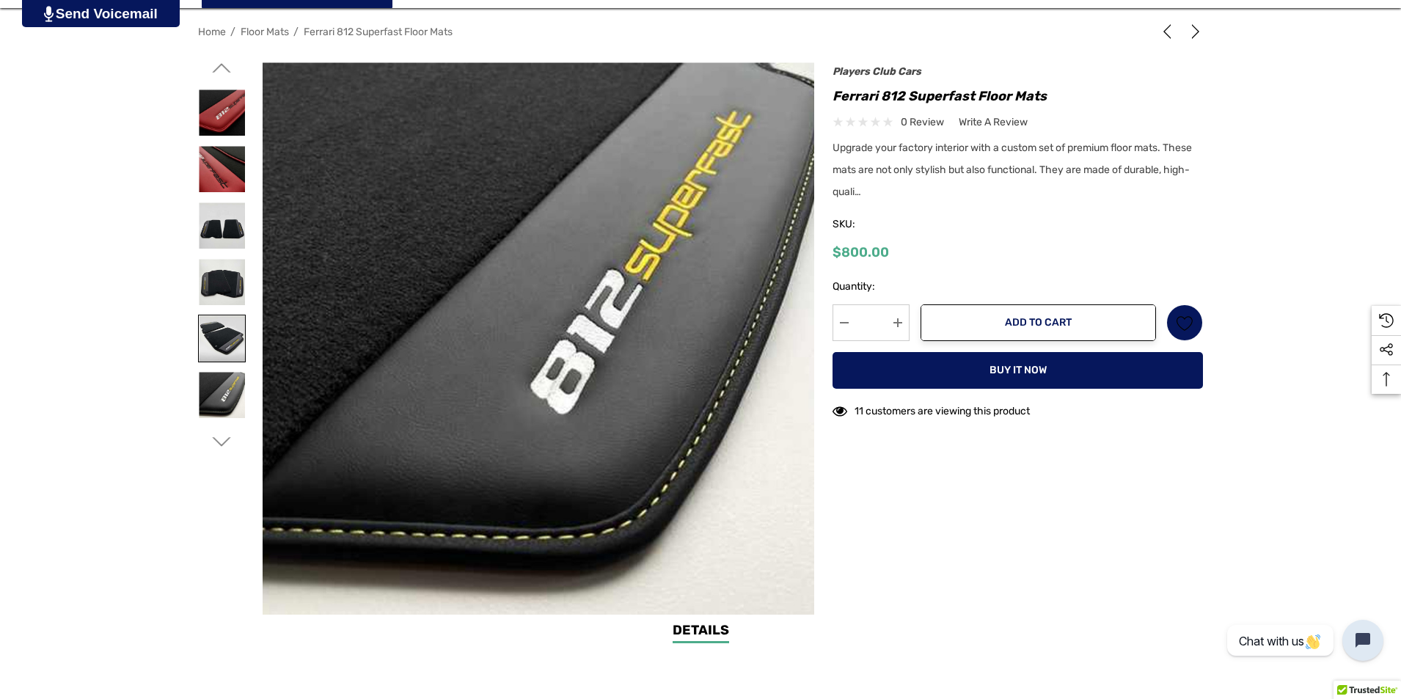
click at [233, 324] on img at bounding box center [222, 338] width 46 height 46
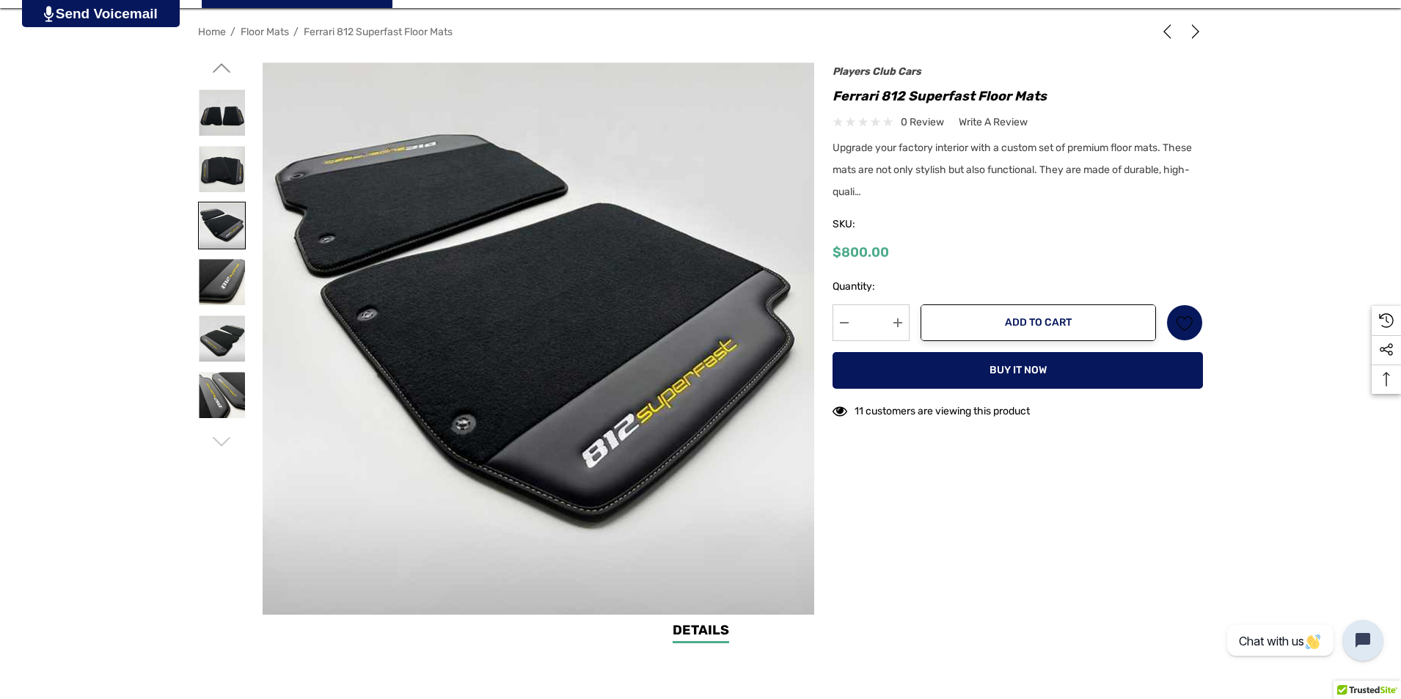
click at [221, 228] on img at bounding box center [222, 226] width 46 height 46
